Goal: Find specific page/section: Find specific page/section

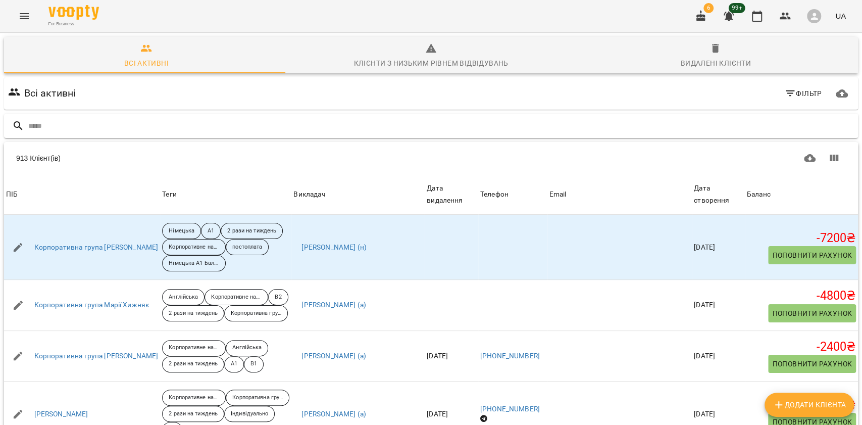
scroll to position [875, 0]
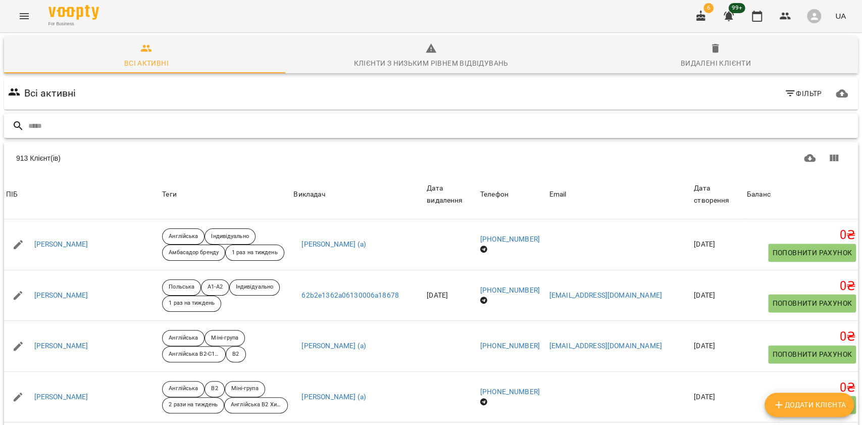
click at [139, 127] on input "text" at bounding box center [441, 126] width 826 height 17
click at [158, 129] on input "text" at bounding box center [441, 126] width 826 height 17
click at [795, 93] on span "Фільтр" at bounding box center [803, 93] width 38 height 12
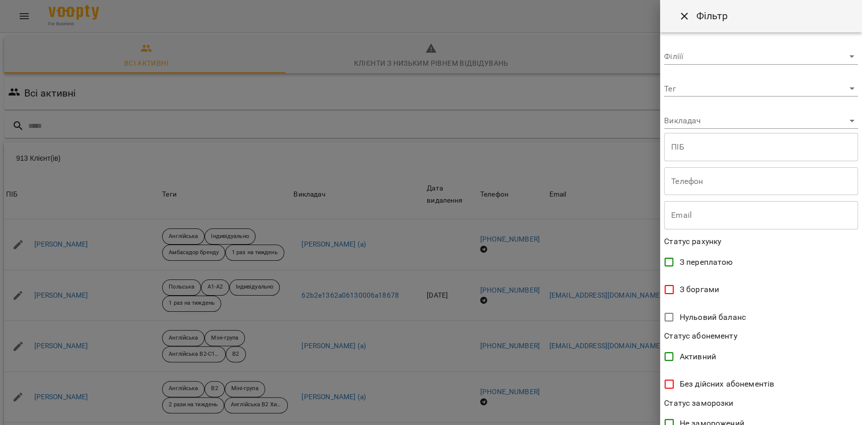
click at [739, 120] on body "For Business 6 99+ UA Всі активні Клієнти з низьким рівнем відвідувань Видалені…" at bounding box center [431, 263] width 862 height 526
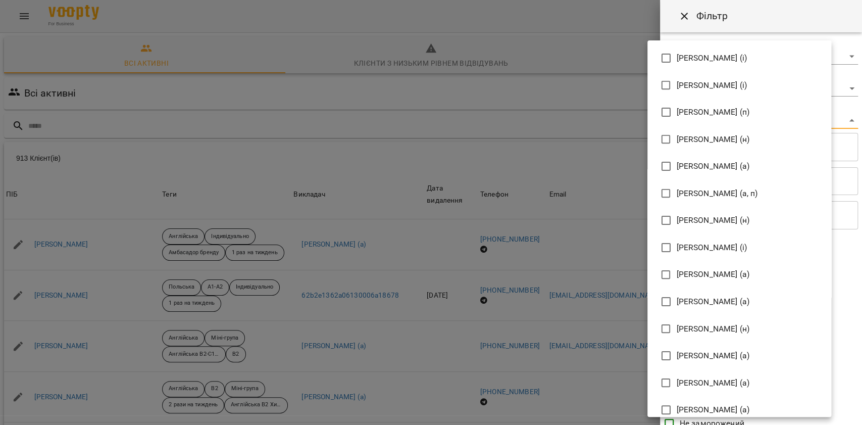
scroll to position [1425, 0]
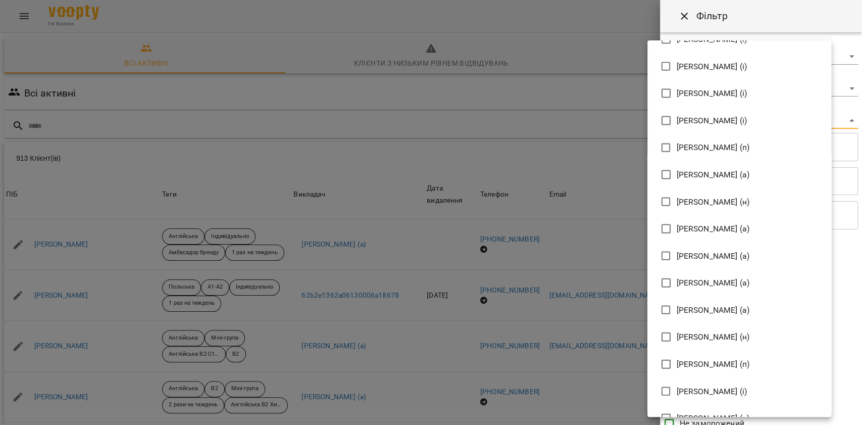
click at [771, 220] on li "[PERSON_NAME] (а)" at bounding box center [739, 228] width 184 height 27
type input "**********"
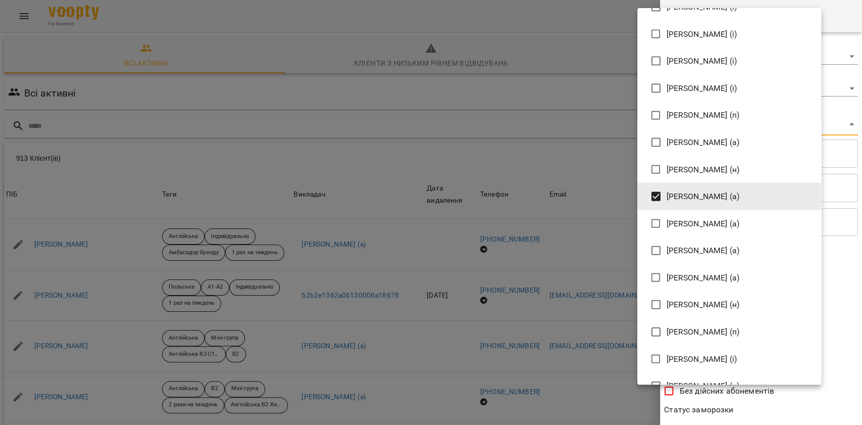
click at [813, 397] on div at bounding box center [431, 212] width 862 height 425
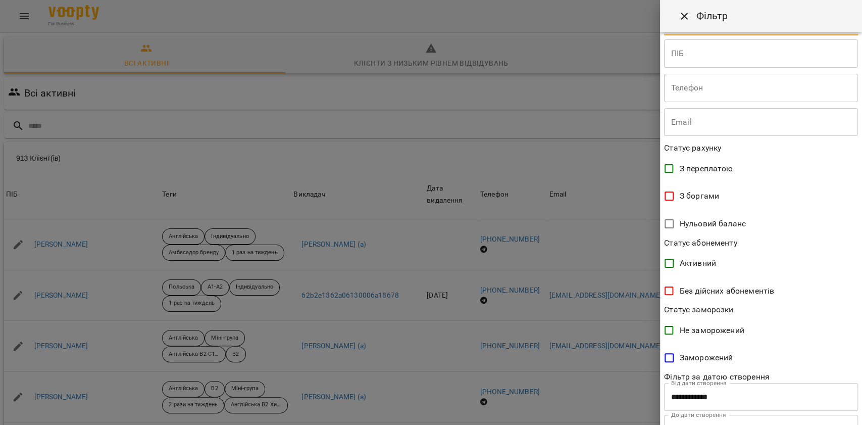
scroll to position [144, 0]
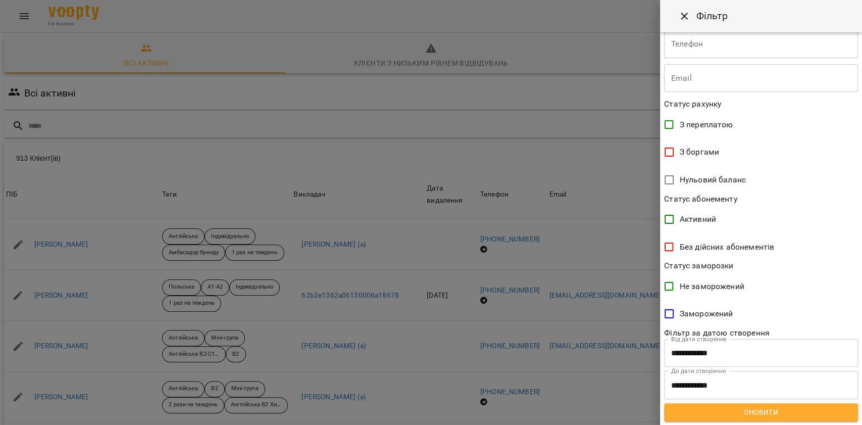
click at [724, 410] on span "Оновити" at bounding box center [761, 412] width 178 height 12
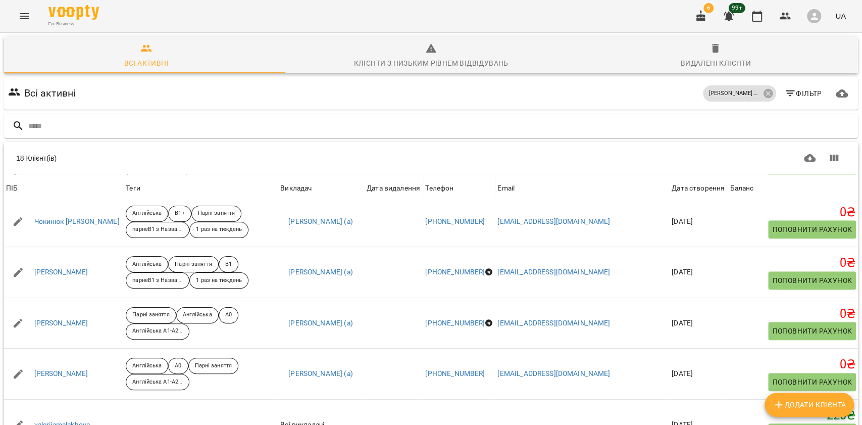
scroll to position [538, 0]
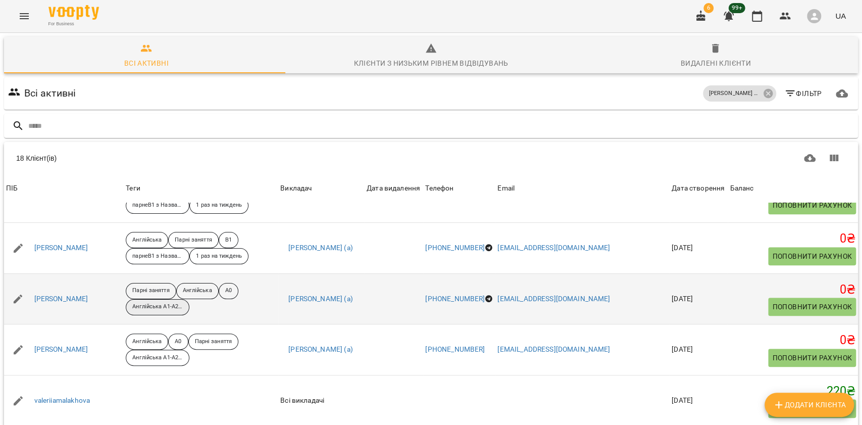
click at [169, 304] on p "Англійська А1-А2 [PERSON_NAME] - пара" at bounding box center [157, 306] width 50 height 9
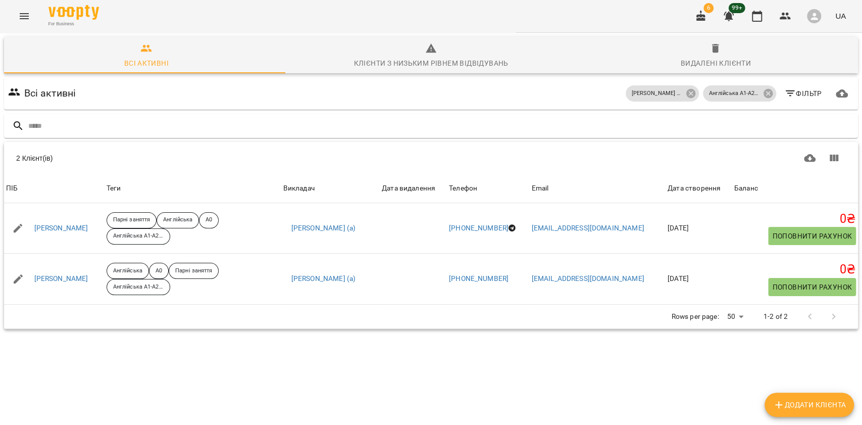
click at [387, 305] on div "2 Клієнт(ів) ПІБ Теги Викладач Дата видалення Телефон Email Дата створення Бала…" at bounding box center [431, 239] width 854 height 130
